Goal: Navigation & Orientation: Find specific page/section

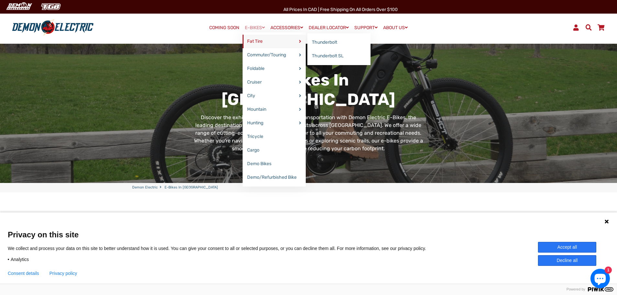
click at [252, 40] on link "Fat Tire" at bounding box center [274, 42] width 63 height 14
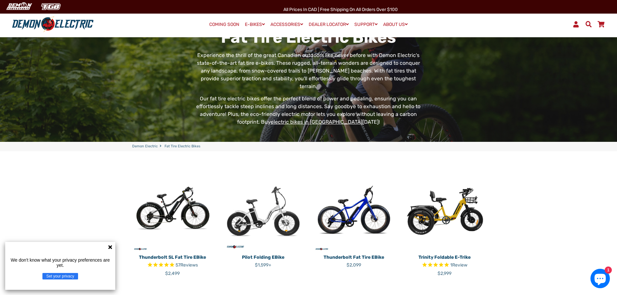
scroll to position [65, 0]
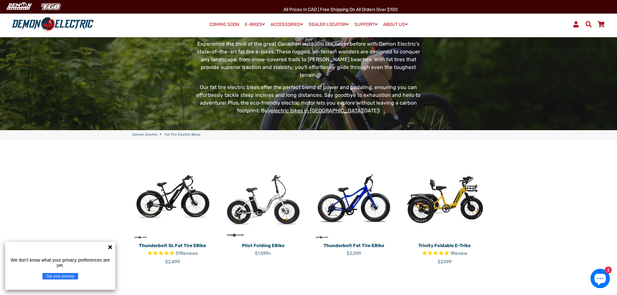
click at [70, 277] on button "Set your privacy" at bounding box center [60, 276] width 36 height 6
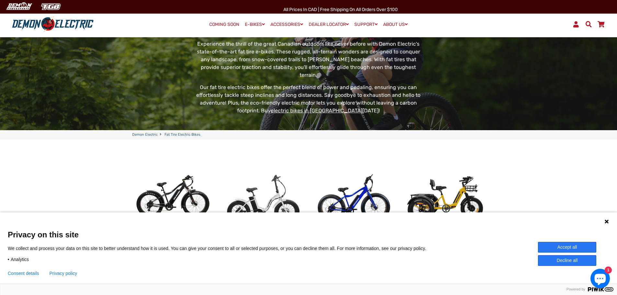
click at [564, 258] on button "Decline all" at bounding box center [567, 260] width 58 height 11
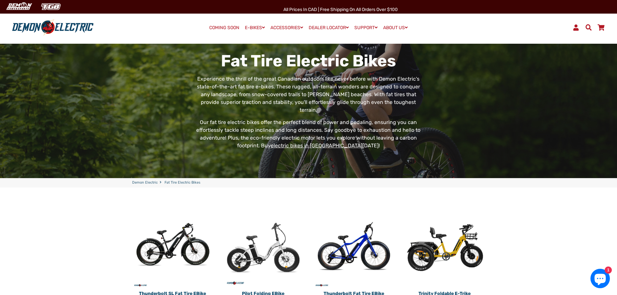
scroll to position [0, 0]
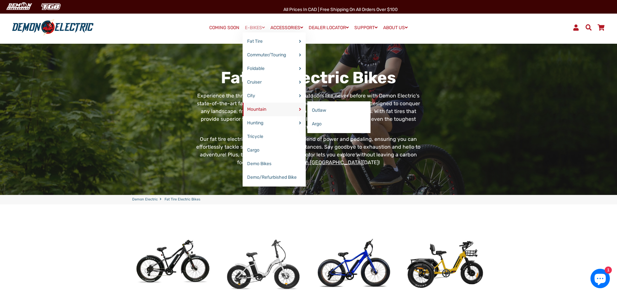
click at [254, 108] on link "Mountain" at bounding box center [274, 110] width 63 height 14
